Goal: Information Seeking & Learning: Learn about a topic

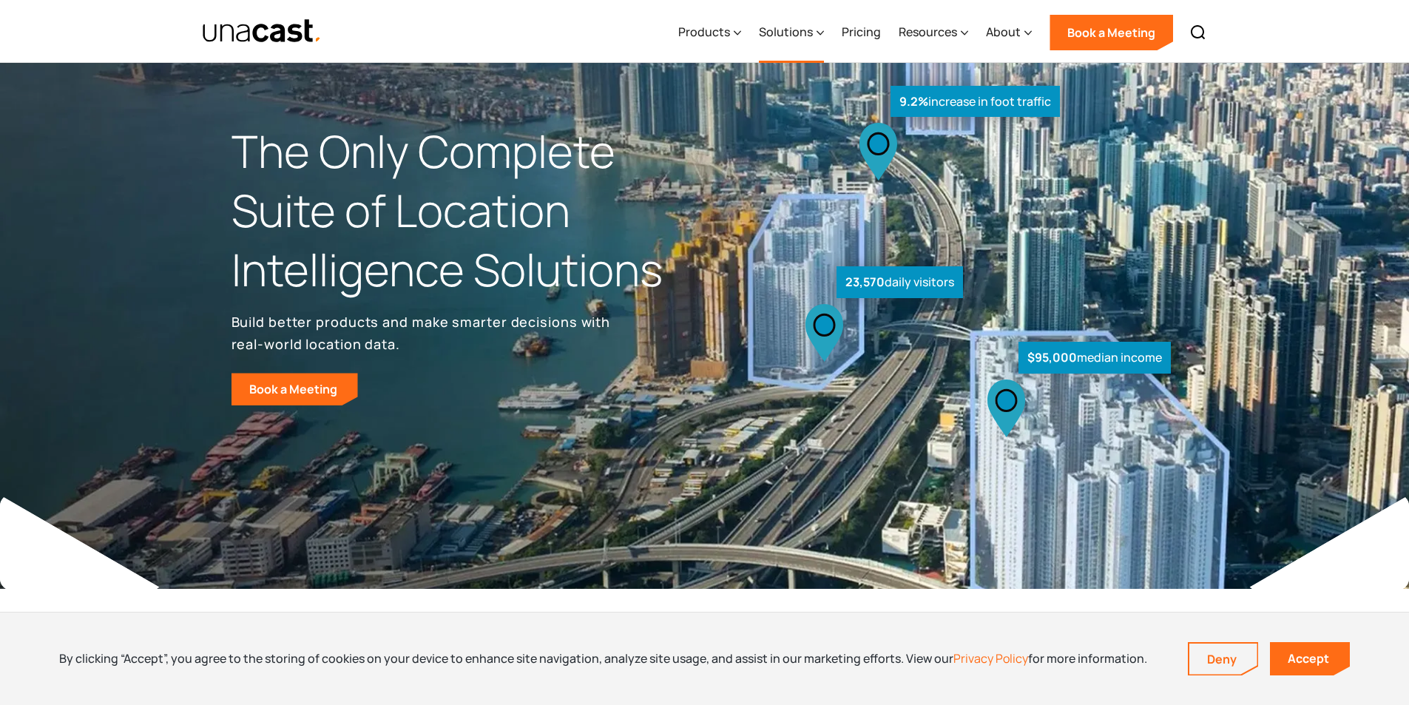
click at [772, 35] on div "Solutions" at bounding box center [786, 32] width 54 height 18
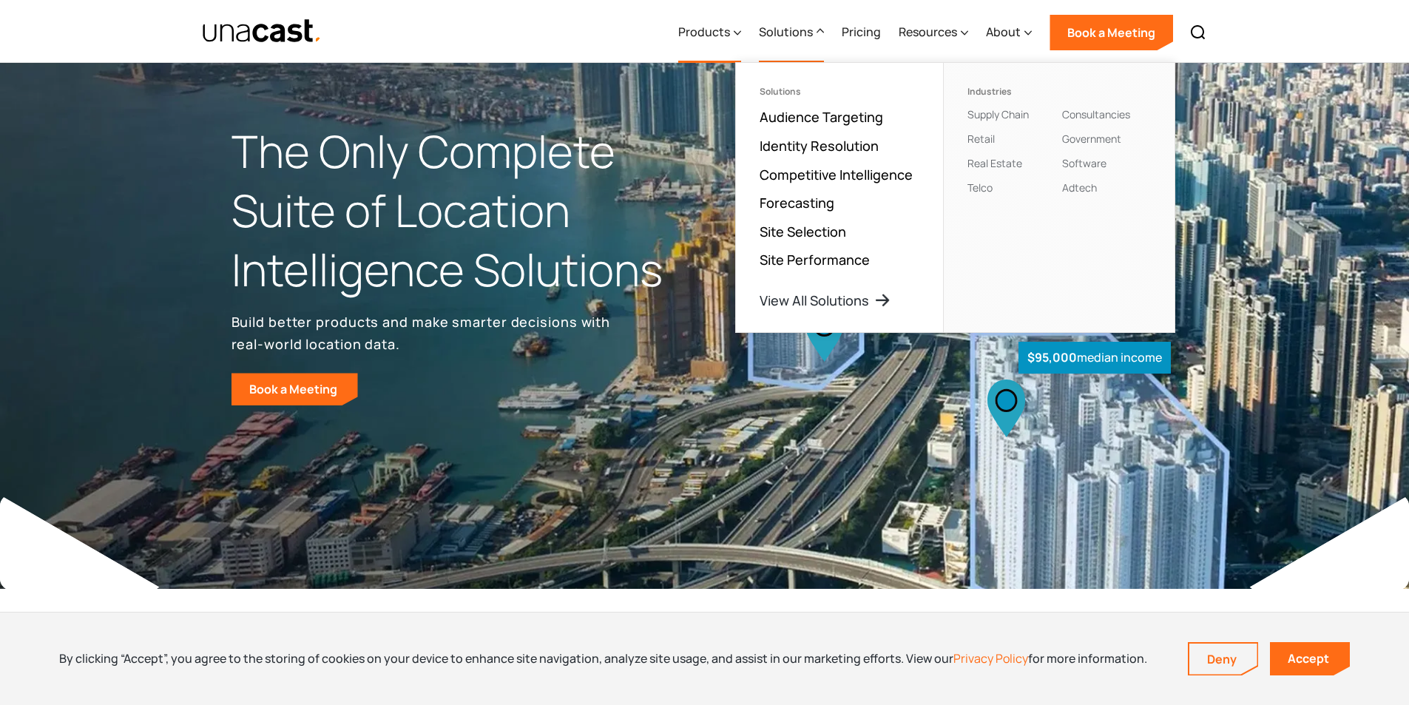
click at [707, 28] on div "Products" at bounding box center [704, 32] width 52 height 18
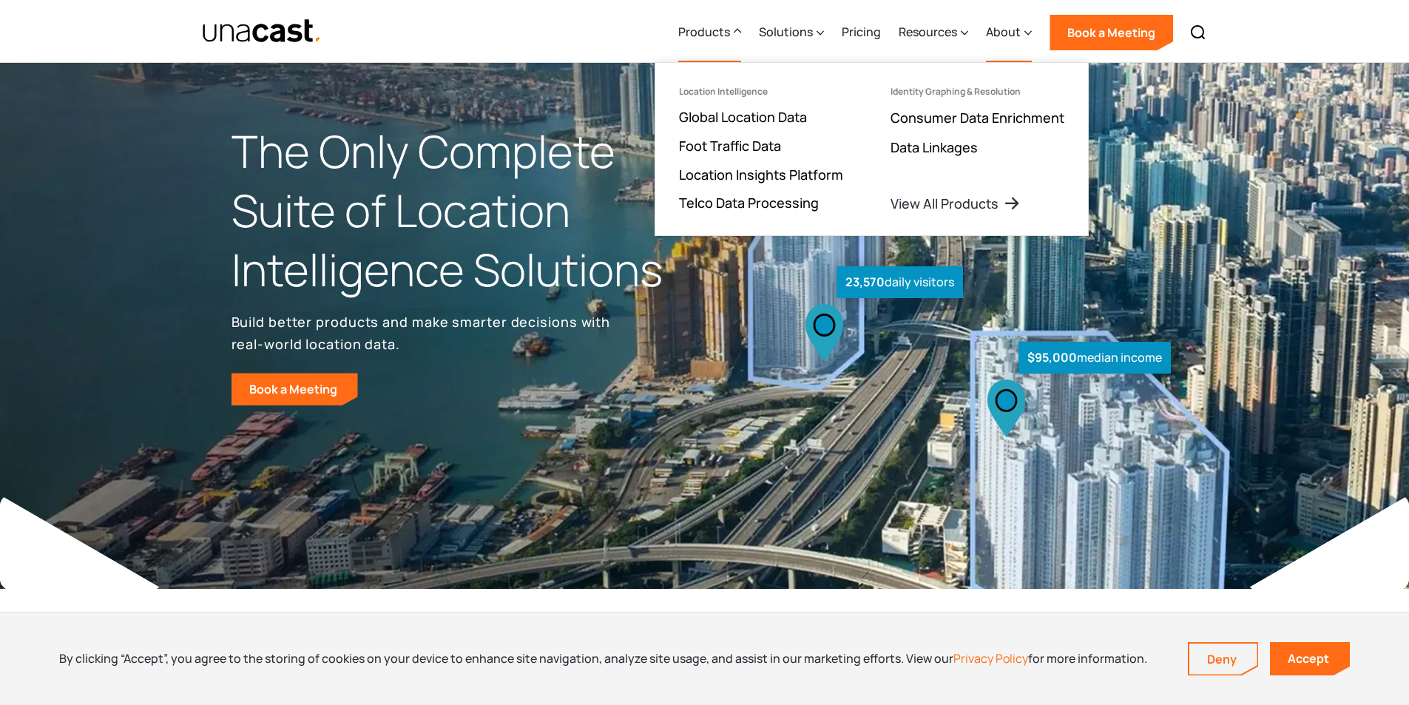
click at [992, 30] on div "About" at bounding box center [1003, 32] width 35 height 18
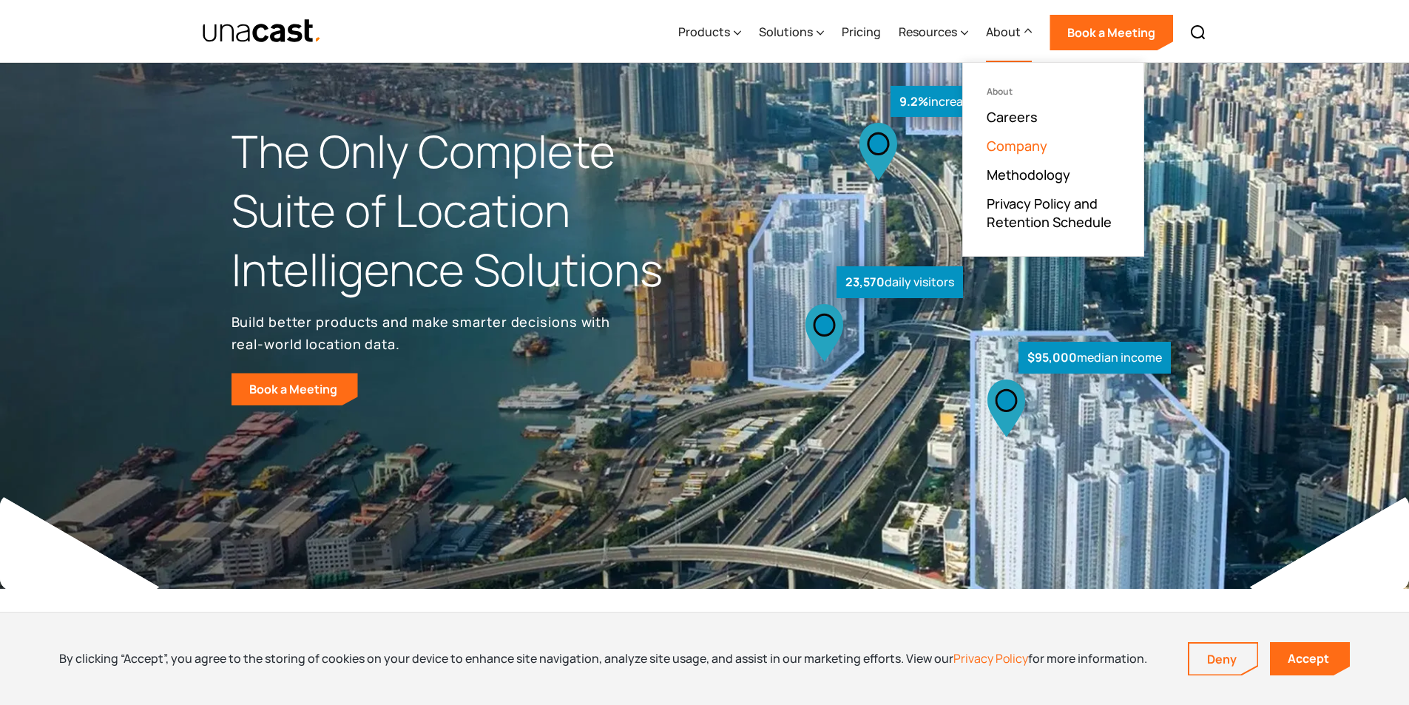
click at [1024, 144] on link "Company" at bounding box center [1017, 146] width 61 height 18
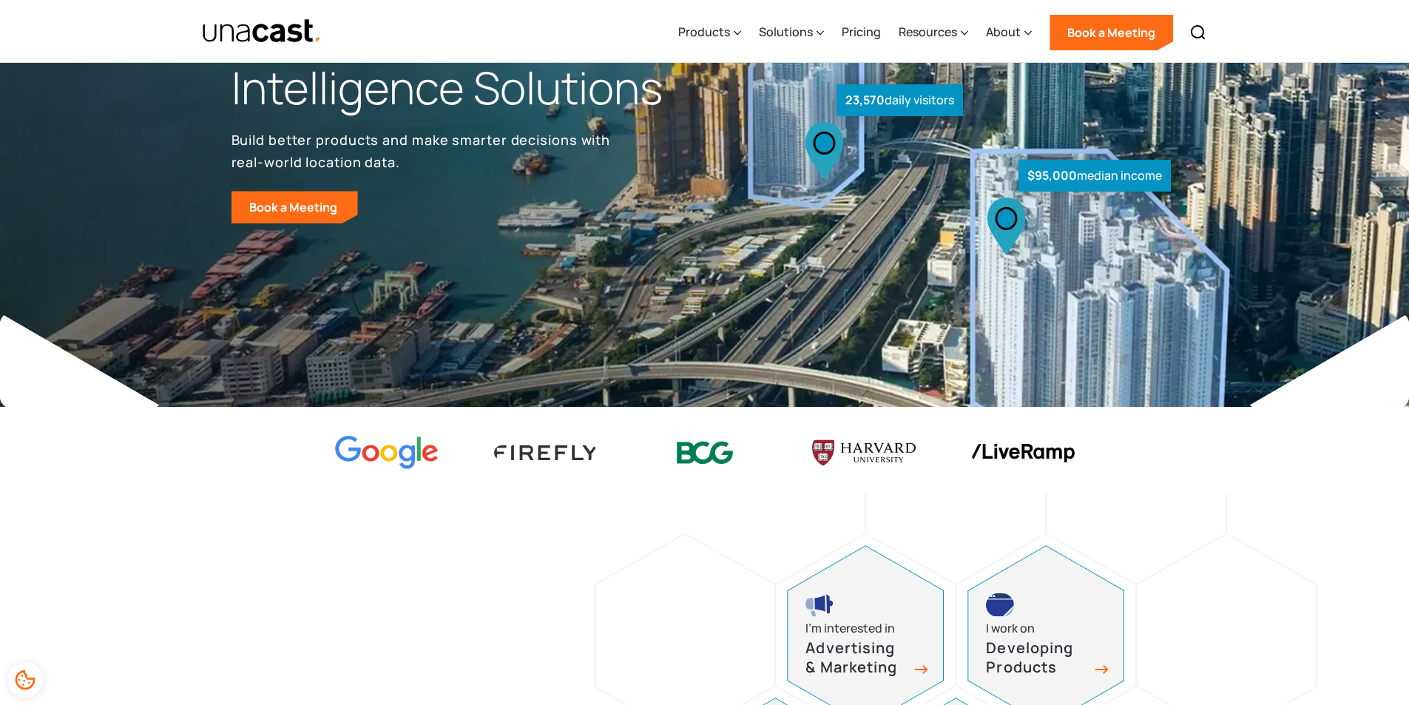
scroll to position [296, 0]
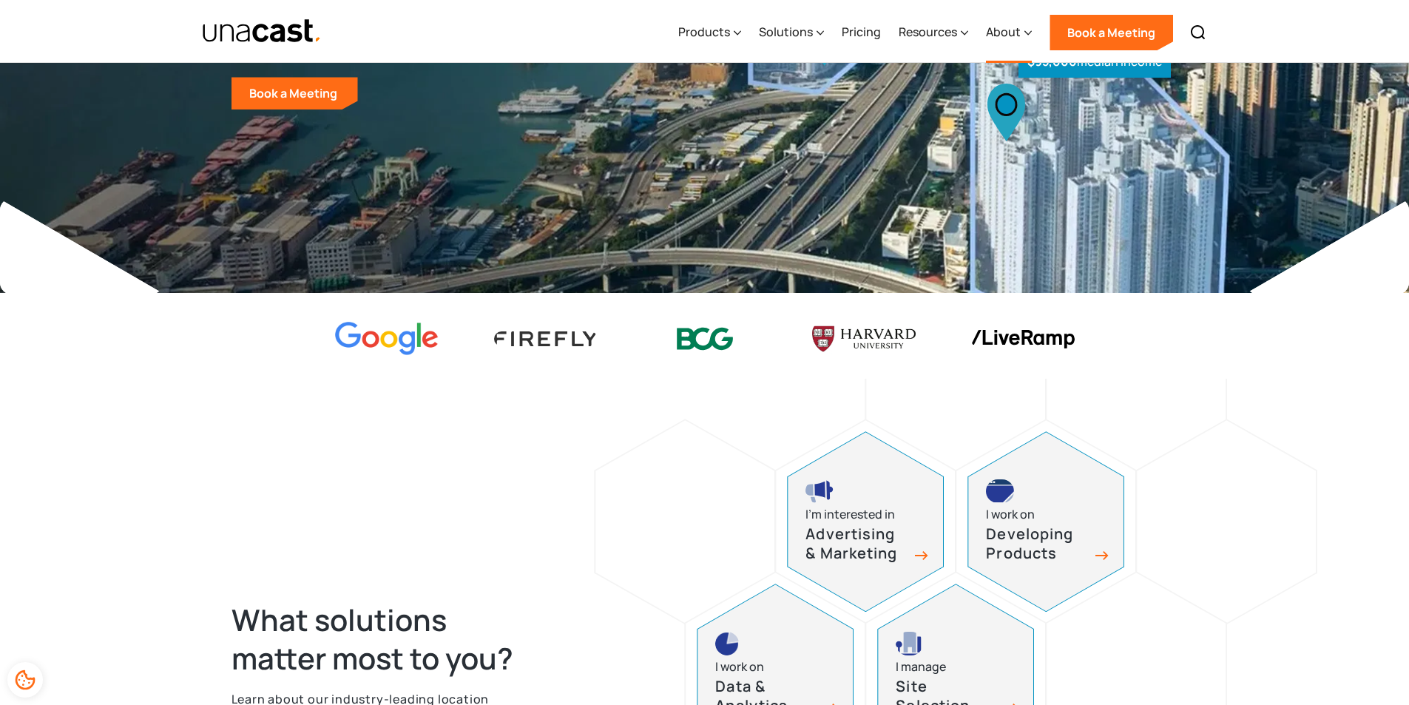
click at [1016, 30] on div "About" at bounding box center [1003, 32] width 35 height 18
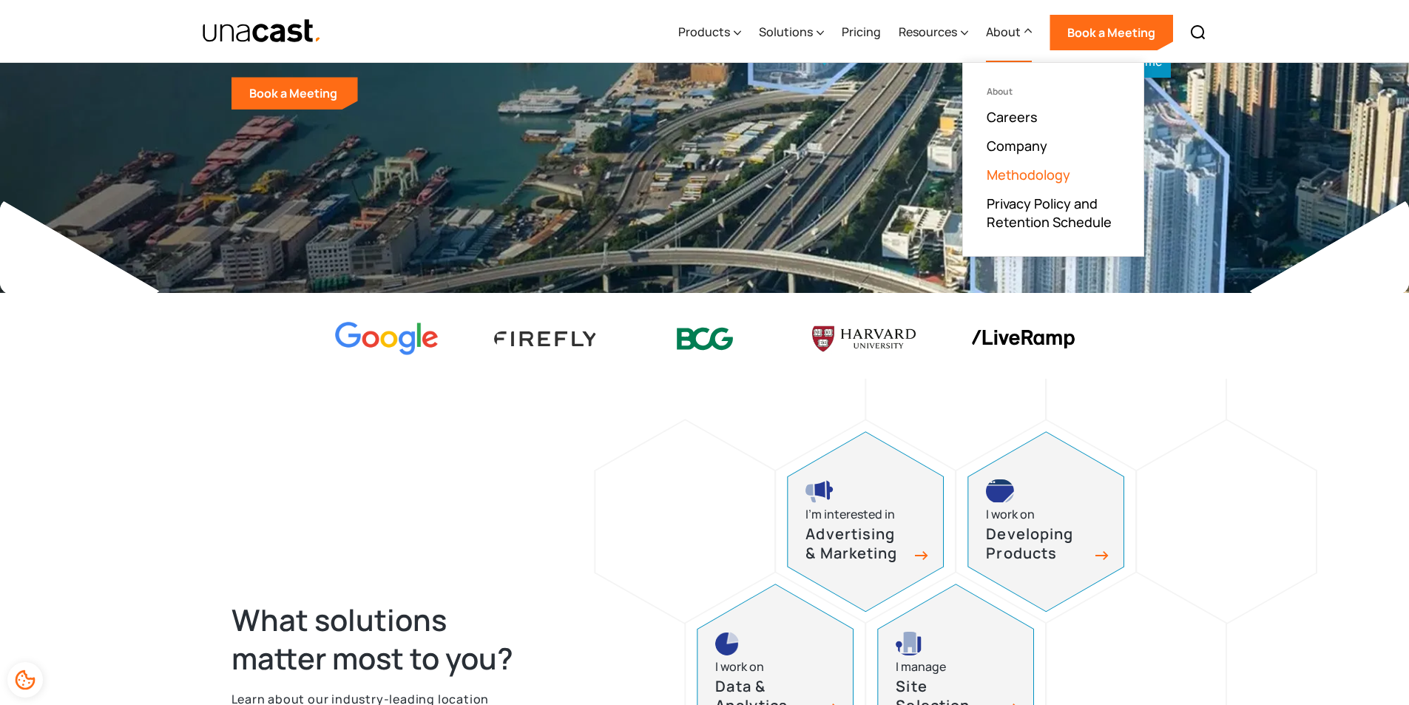
click at [1052, 169] on link "Methodology" at bounding box center [1029, 175] width 84 height 18
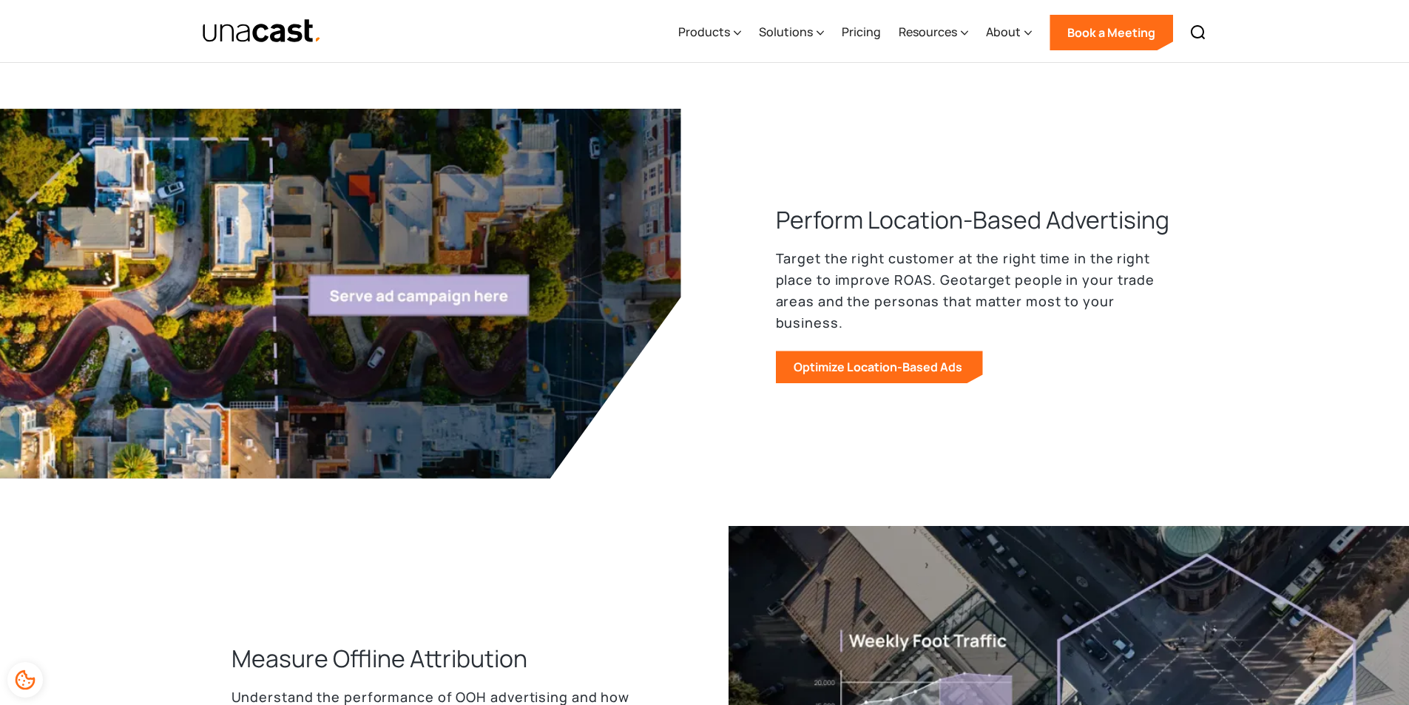
scroll to position [1480, 0]
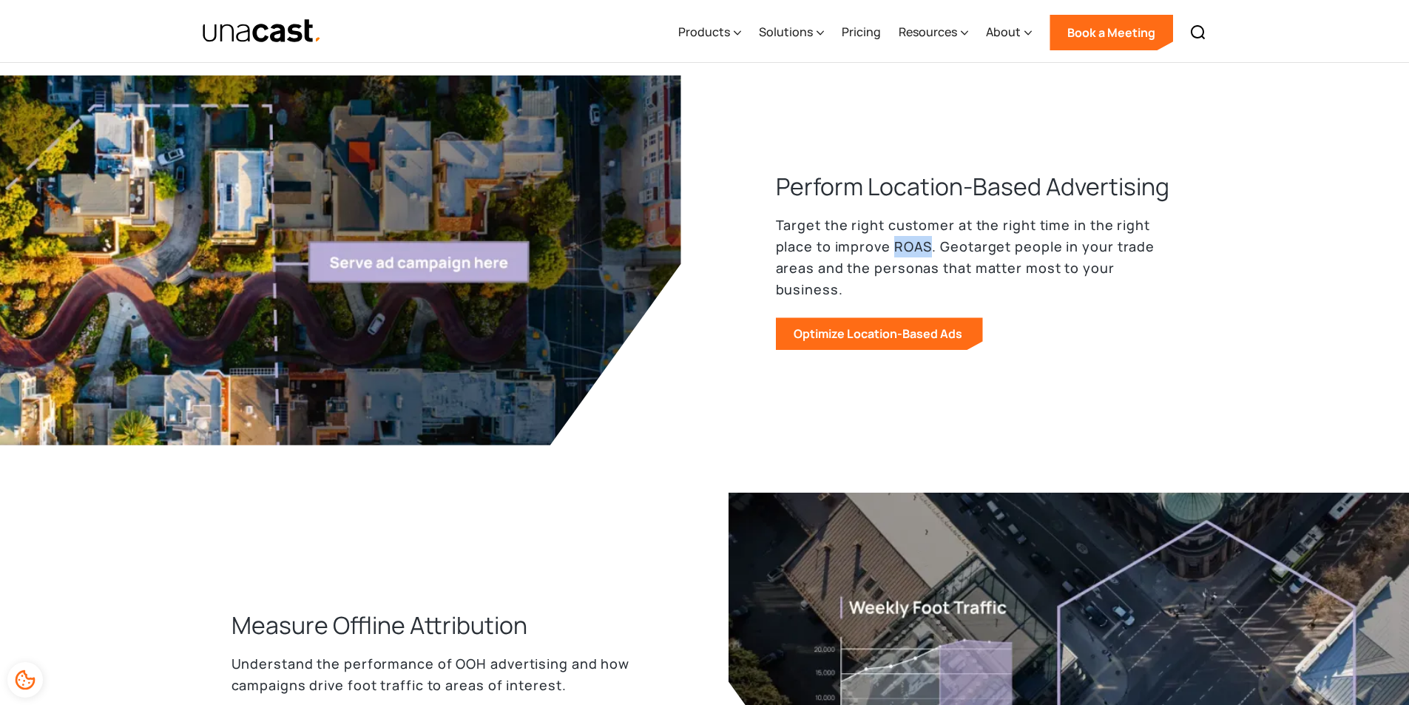
drag, startPoint x: 893, startPoint y: 257, endPoint x: 928, endPoint y: 257, distance: 35.5
click at [928, 257] on p "Target the right customer at the right time in the right place to improve ROAS.…" at bounding box center [977, 257] width 402 height 85
copy p "ROAS"
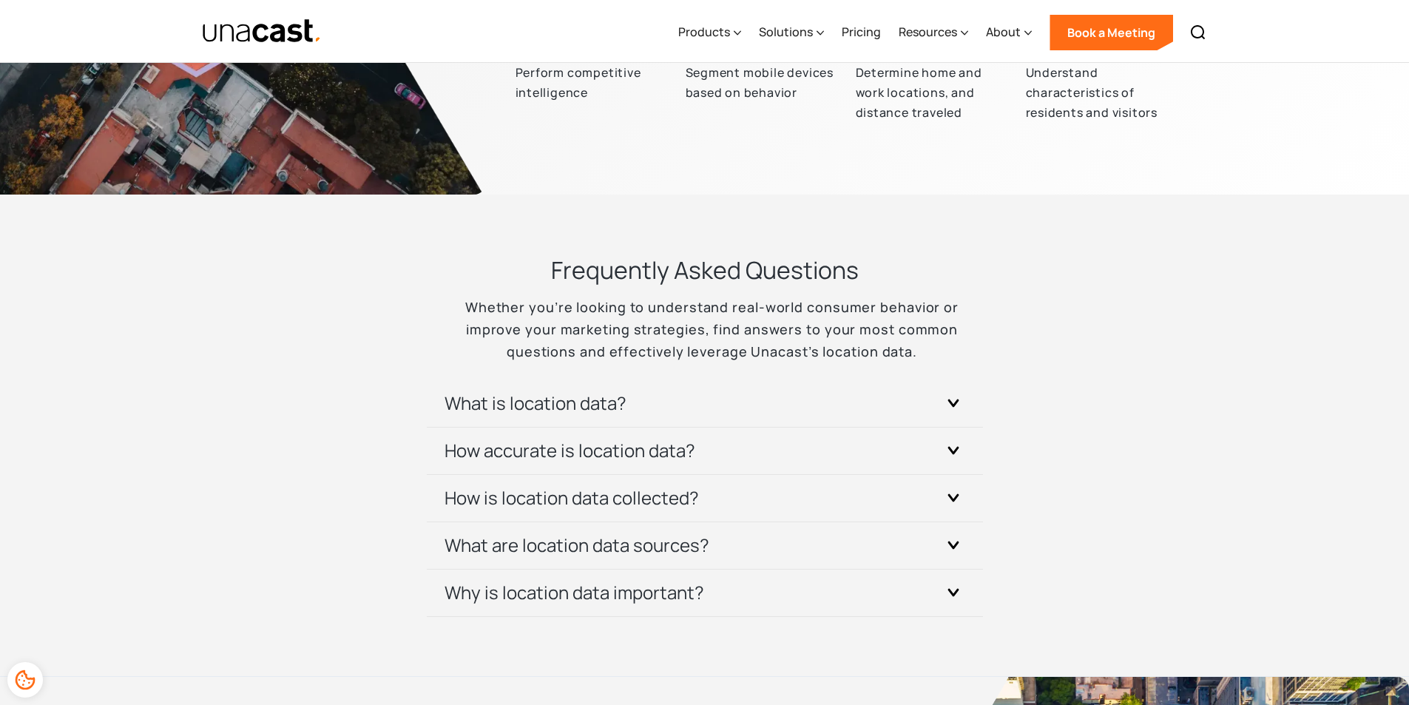
scroll to position [4291, 0]
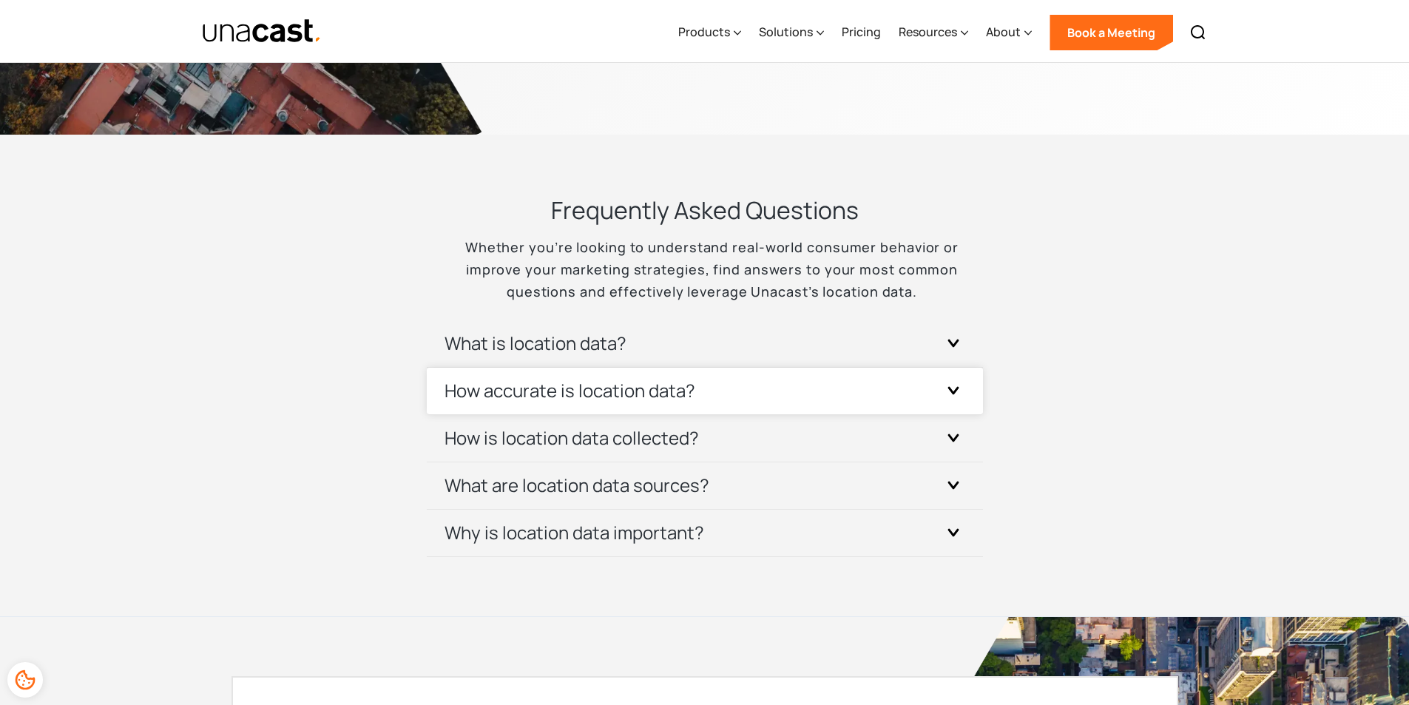
click at [579, 394] on h3 "How accurate is location data?" at bounding box center [570, 391] width 251 height 24
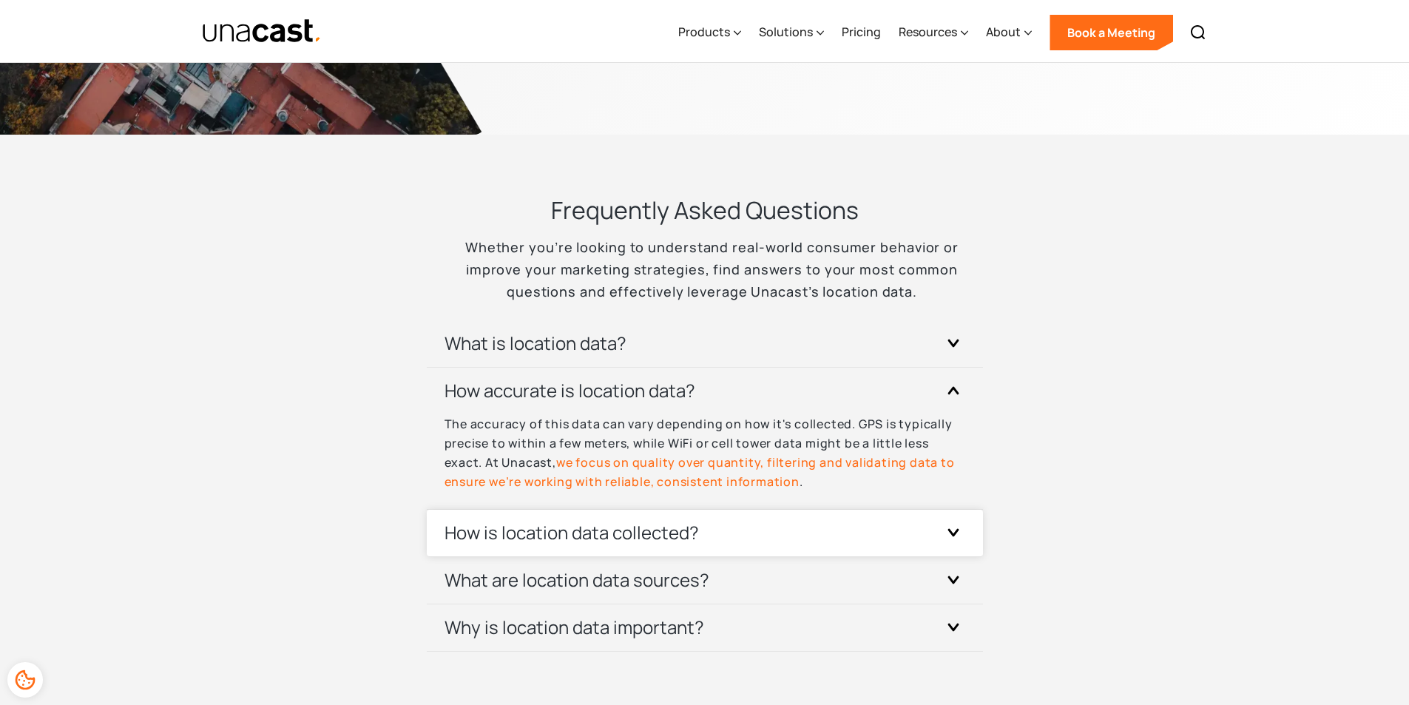
click at [652, 527] on h3 "How is location data collected?" at bounding box center [572, 533] width 254 height 24
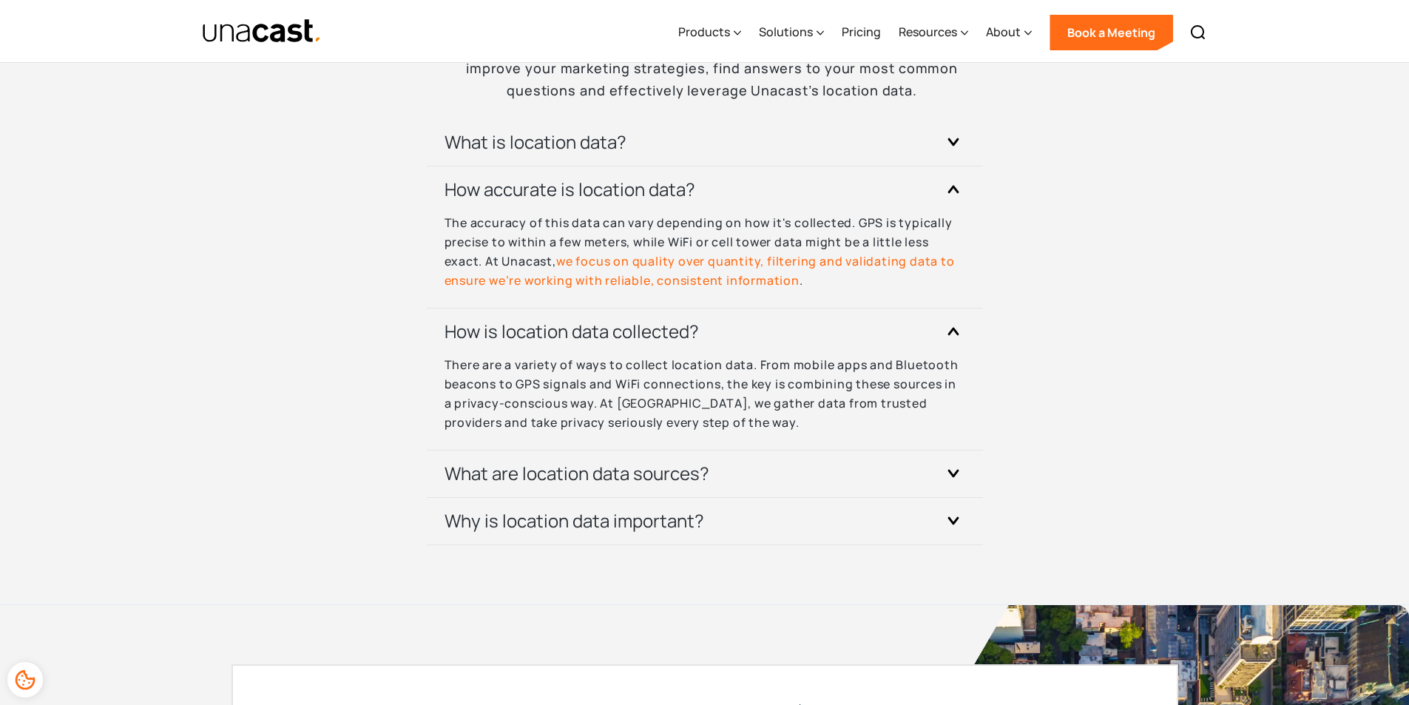
scroll to position [4513, 0]
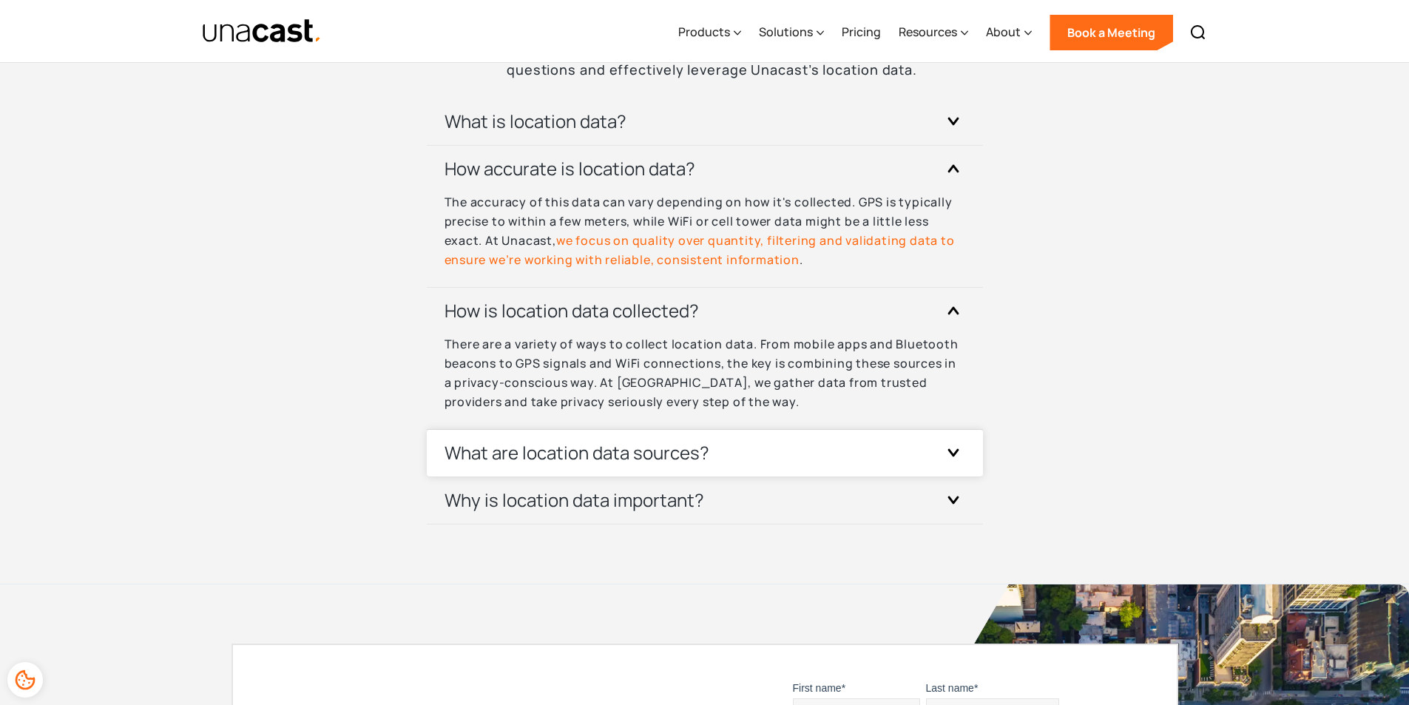
click at [679, 456] on h3 "What are location data sources?" at bounding box center [577, 453] width 265 height 24
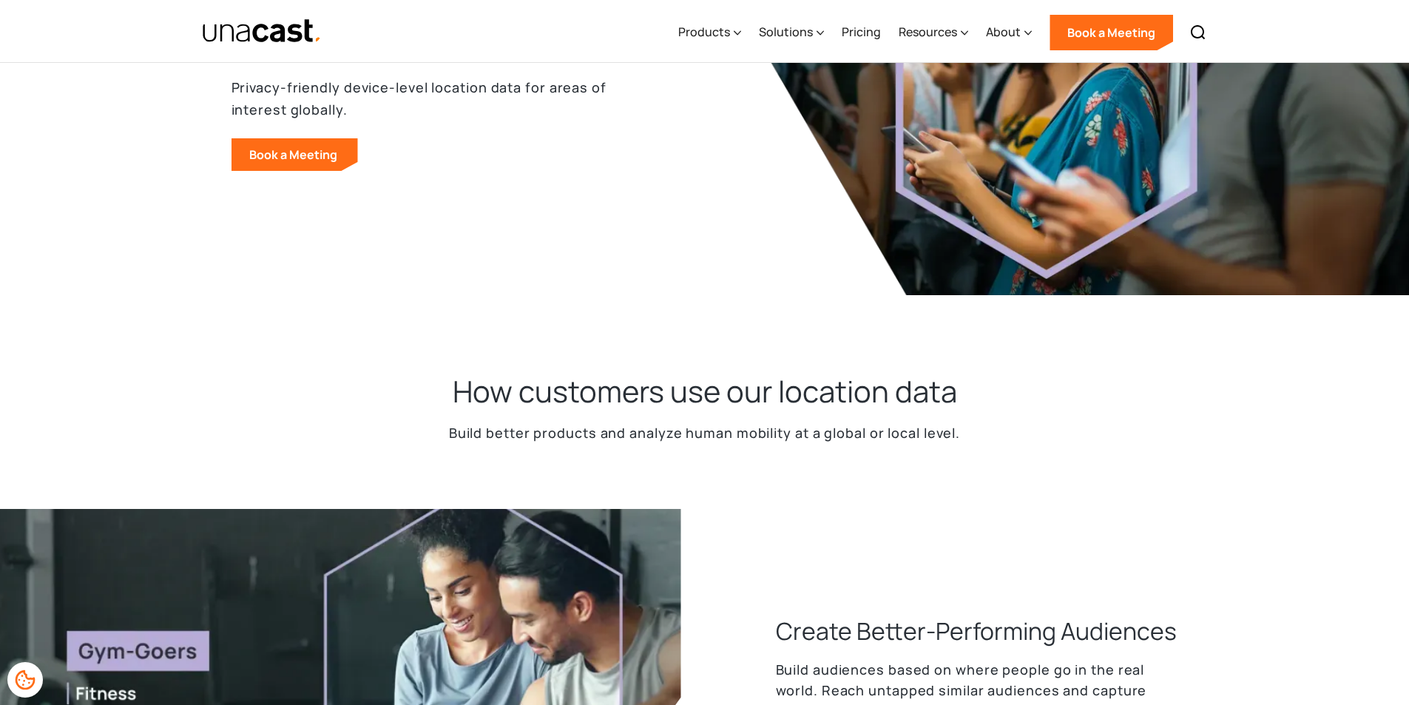
scroll to position [205, 0]
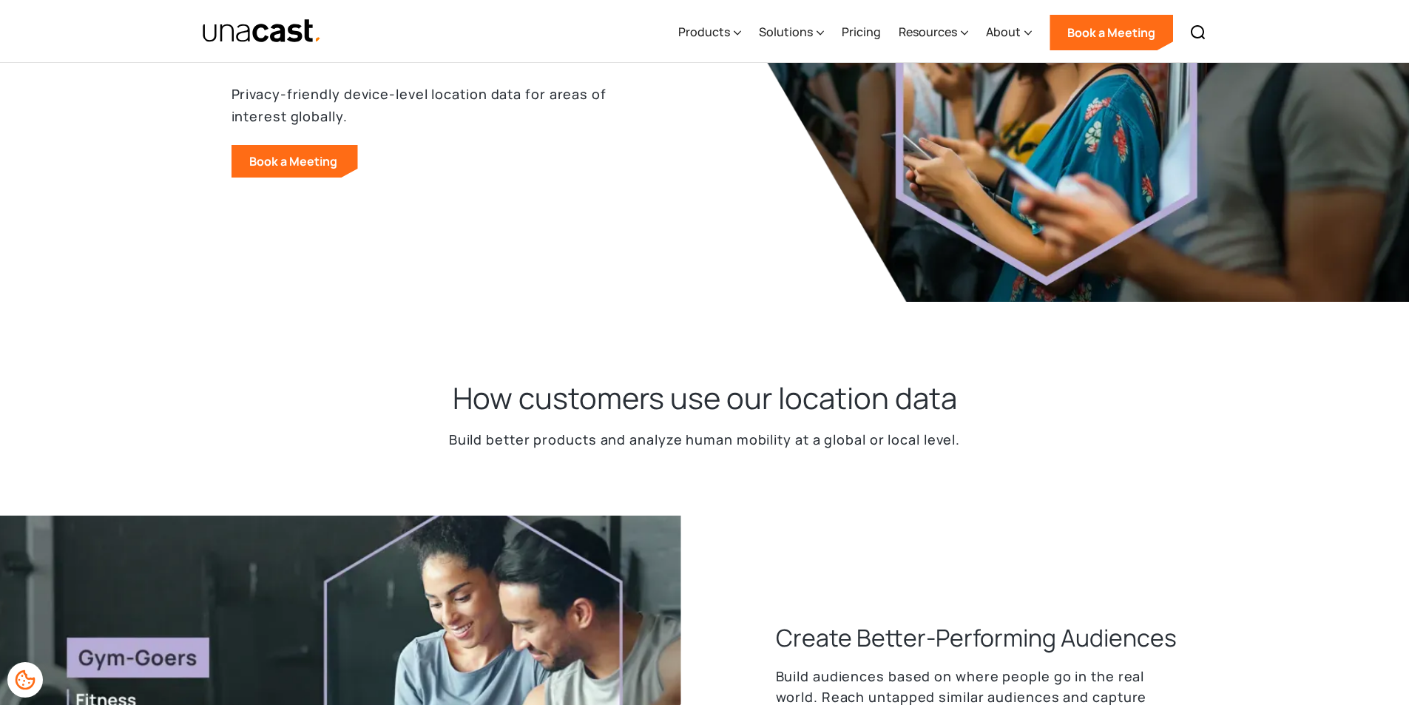
click at [1383, 33] on div "What are you looking for? ****** Products Location Intelligence Global Location…" at bounding box center [704, 31] width 1409 height 63
click at [721, 41] on div "Products" at bounding box center [709, 32] width 63 height 61
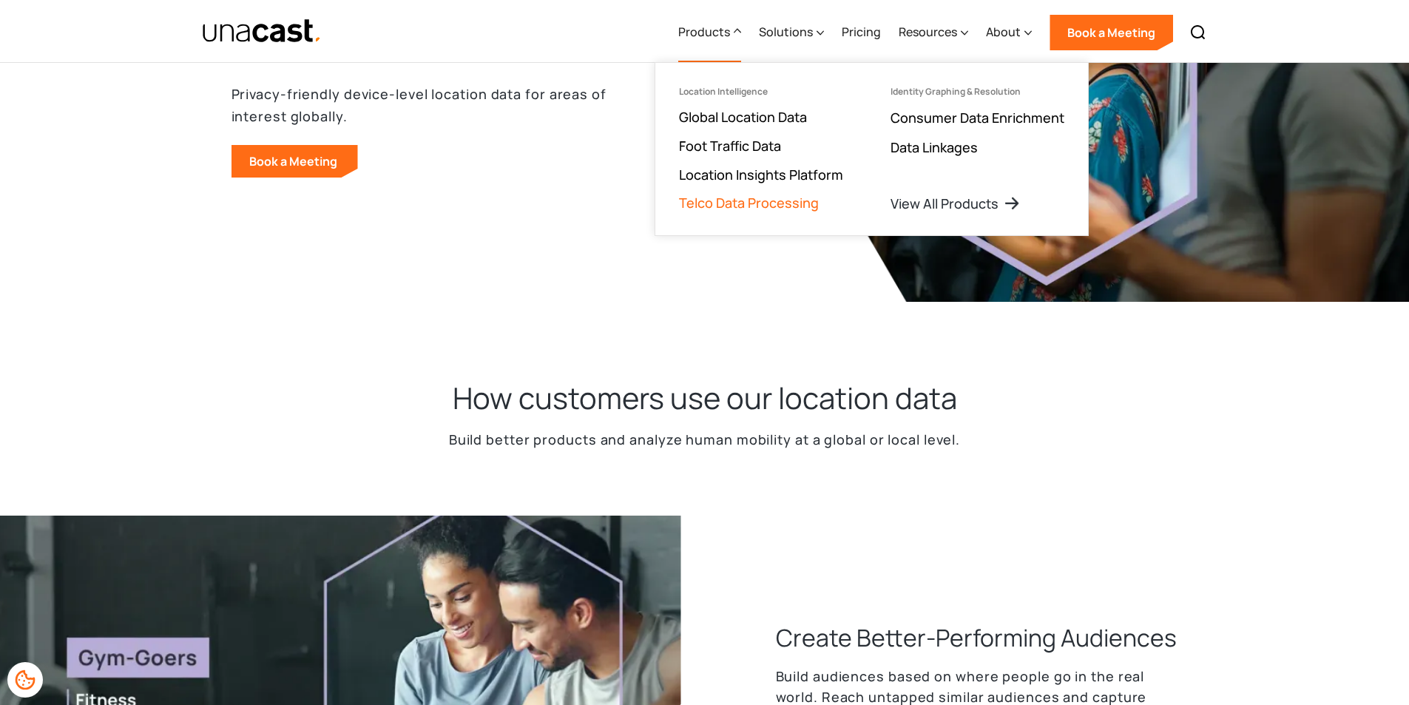
click at [769, 207] on link "Telco Data Processing" at bounding box center [749, 203] width 140 height 18
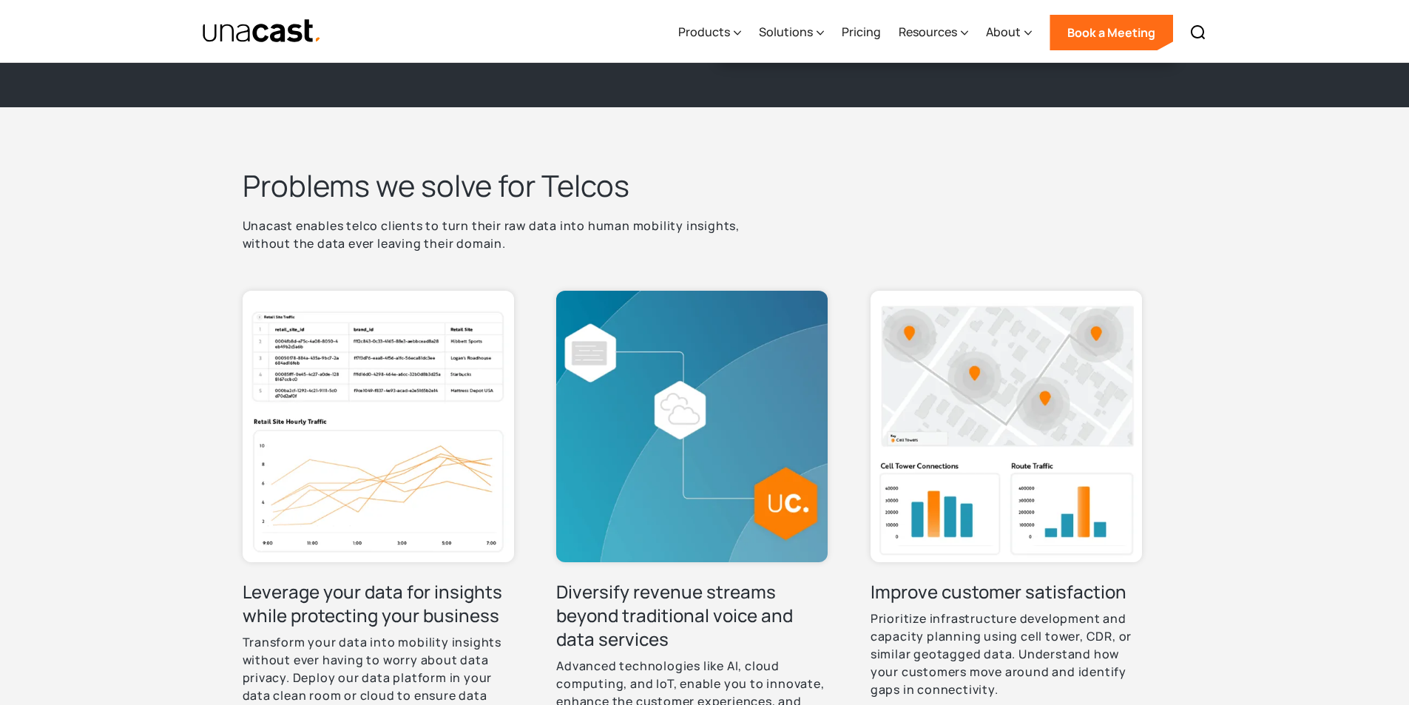
scroll to position [370, 0]
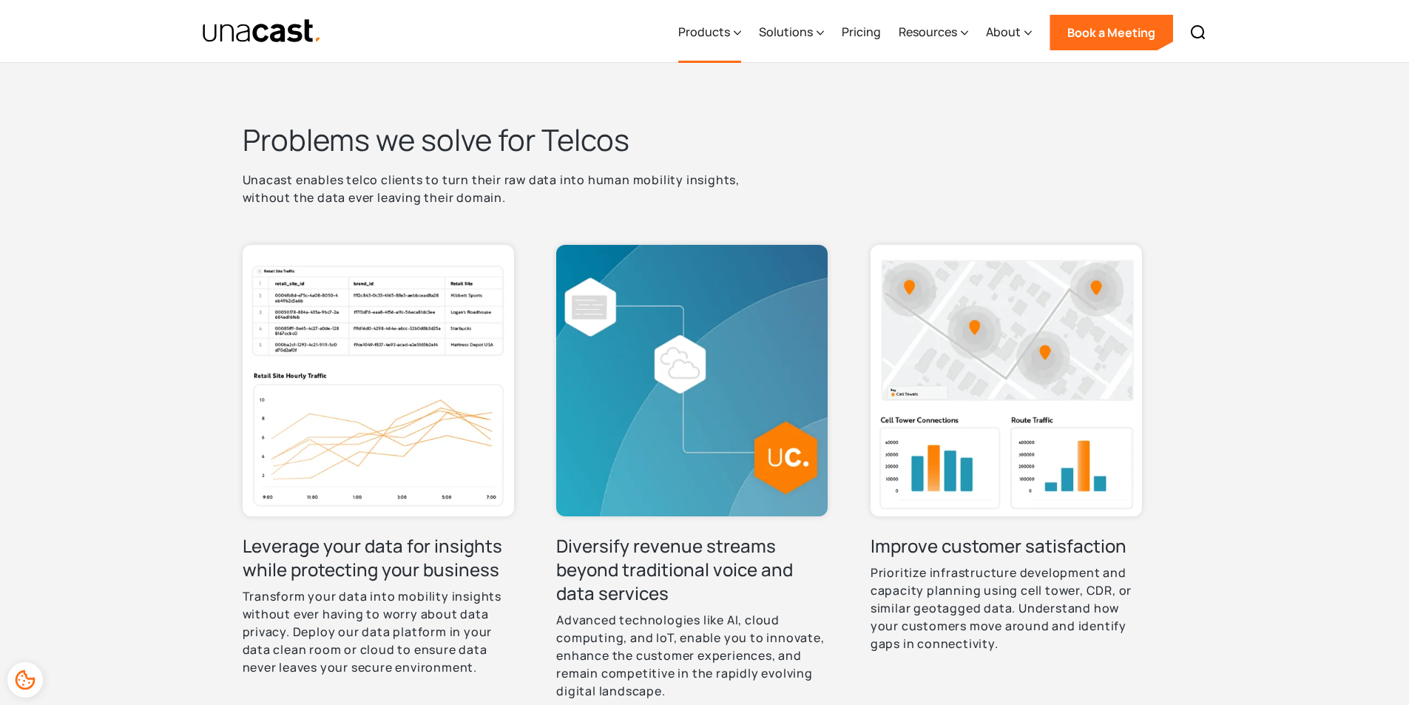
click at [724, 39] on div "Products" at bounding box center [704, 32] width 52 height 18
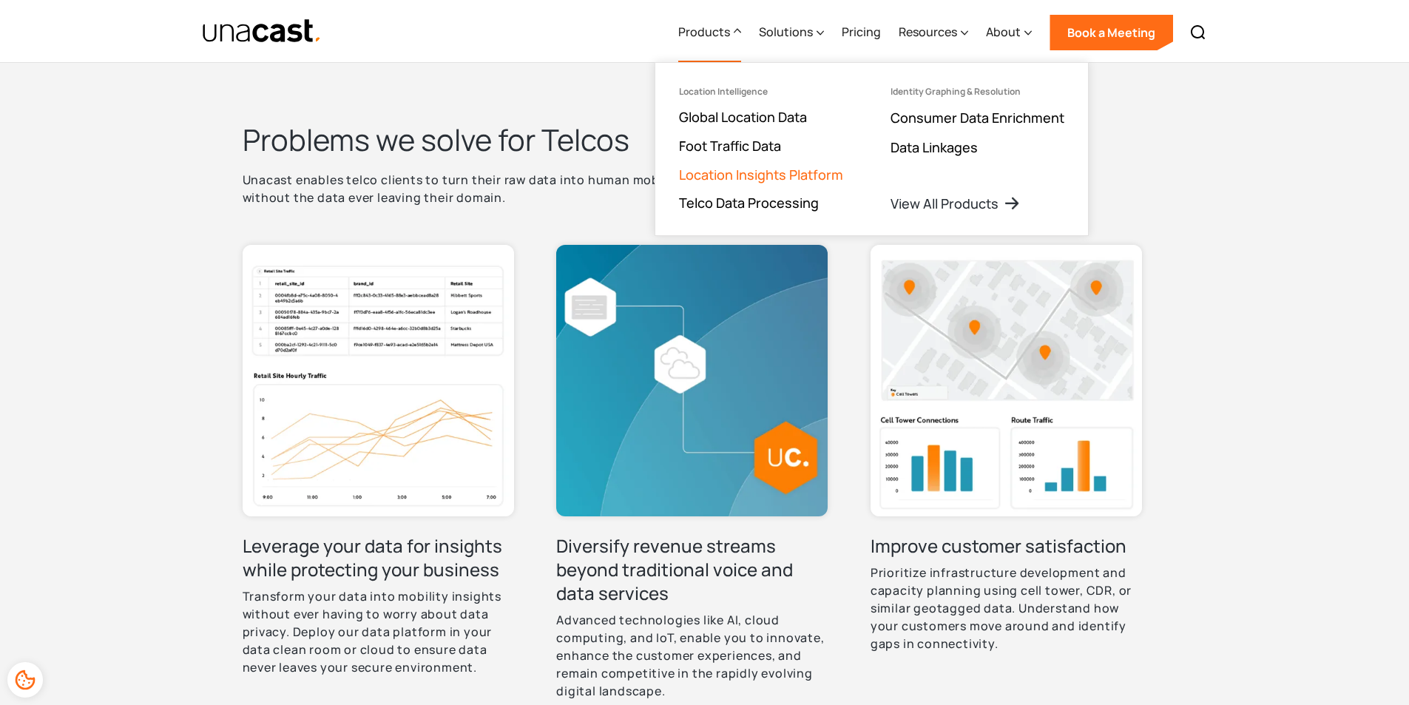
click at [786, 172] on link "Location Insights Platform" at bounding box center [761, 175] width 164 height 18
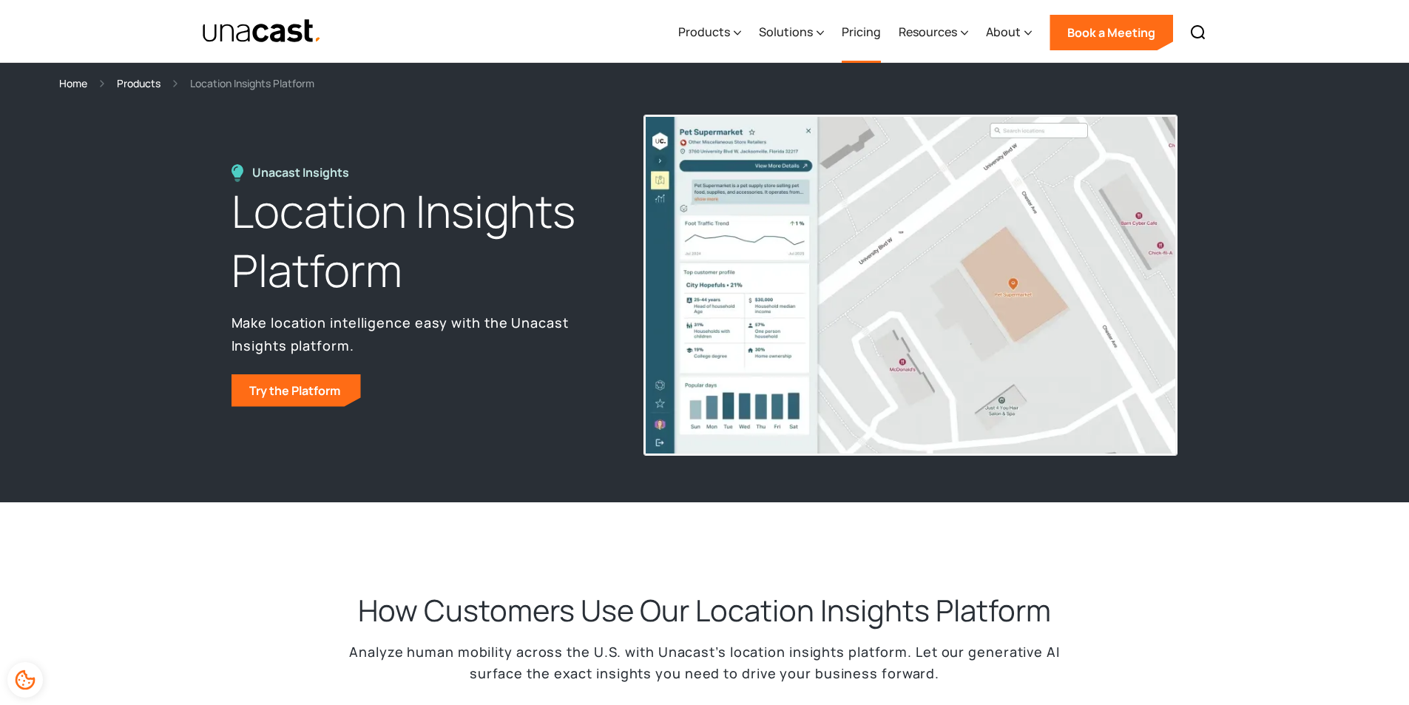
click at [860, 31] on link "Pricing" at bounding box center [861, 32] width 39 height 61
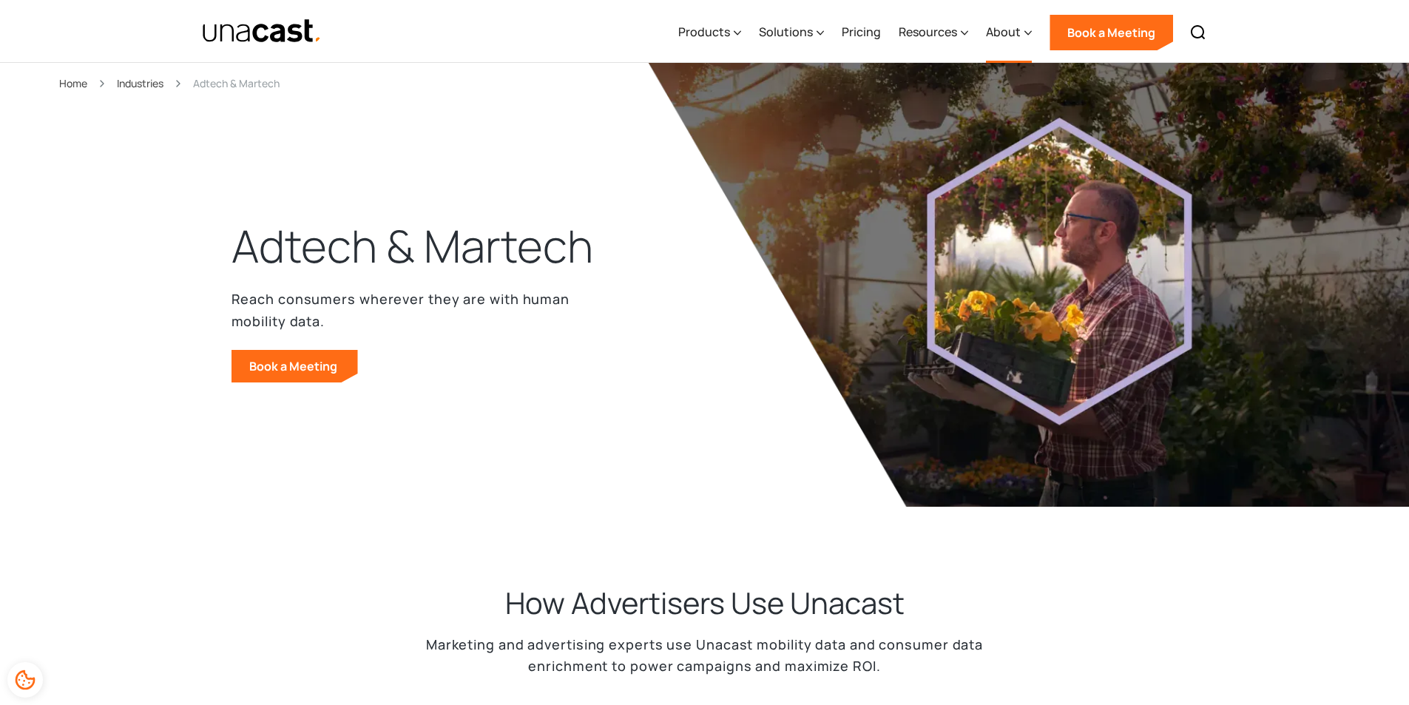
click at [1005, 32] on div "About" at bounding box center [1003, 32] width 35 height 18
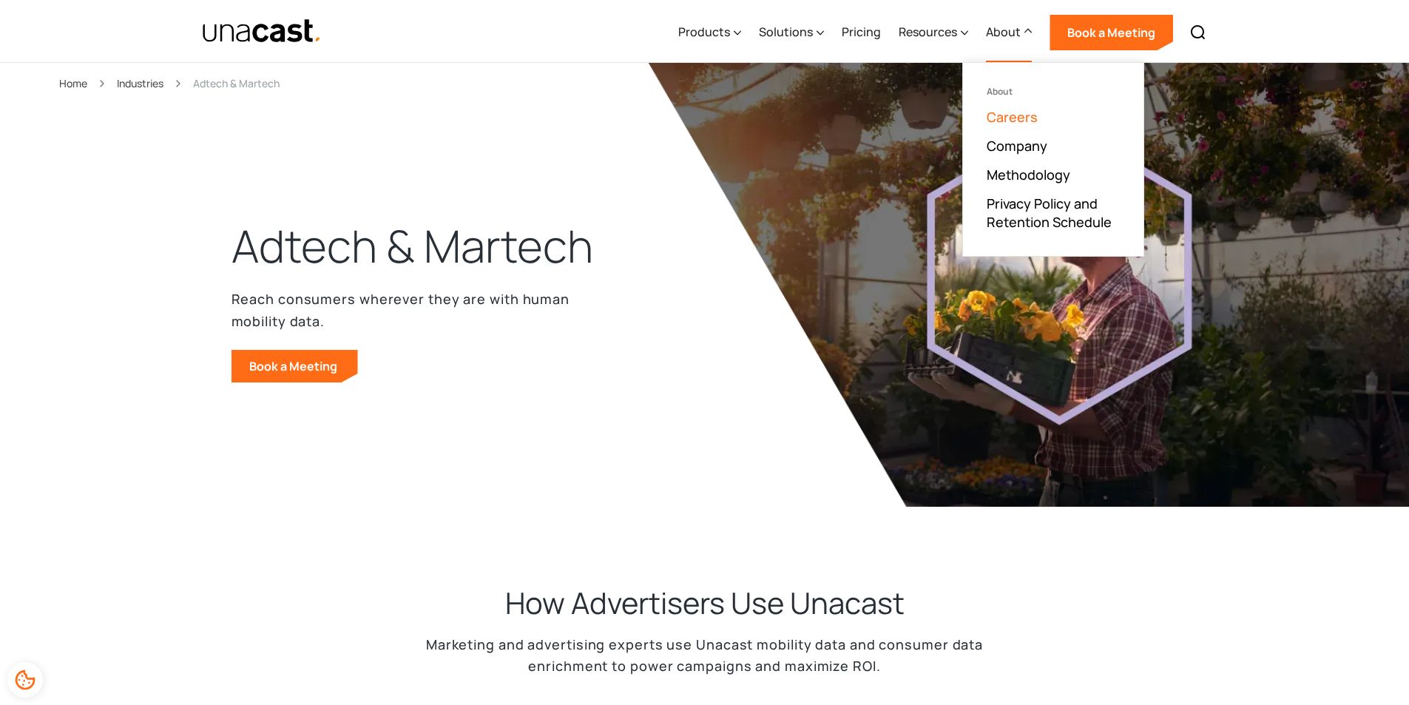
click at [1011, 118] on link "Careers" at bounding box center [1012, 117] width 51 height 18
